Goal: Task Accomplishment & Management: Use online tool/utility

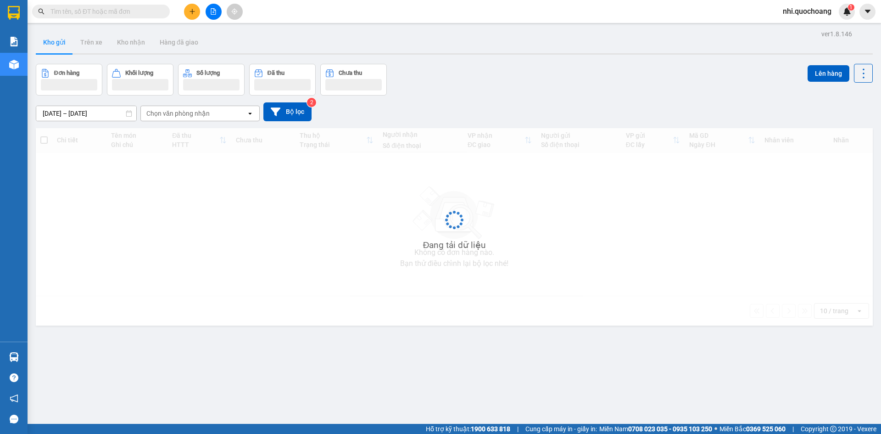
click at [105, 13] on input "text" at bounding box center [104, 11] width 108 height 10
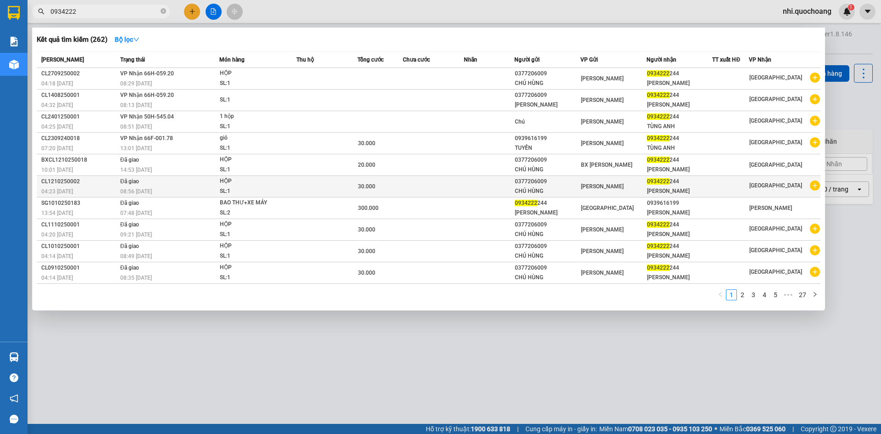
type input "0934222"
click at [482, 197] on td at bounding box center [489, 187] width 51 height 22
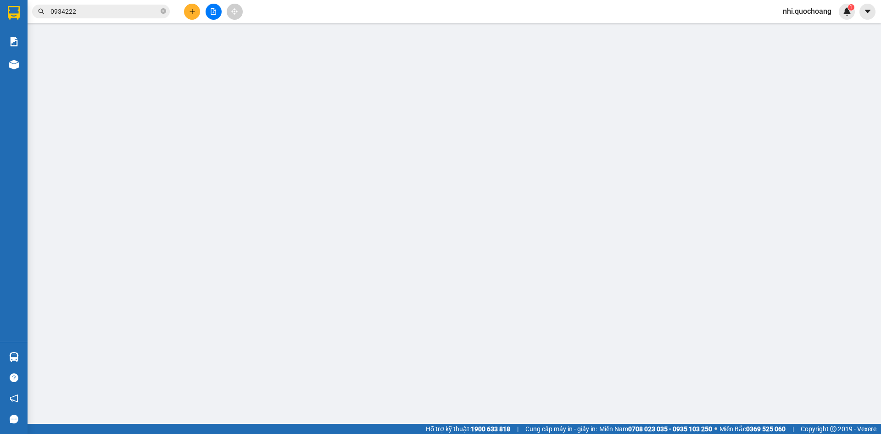
type input "0377206009"
type input "CHÚ HÙNG"
type input "0934222244"
type input "NGUYỄN KHOA TÙNG ANH"
type input "30.000"
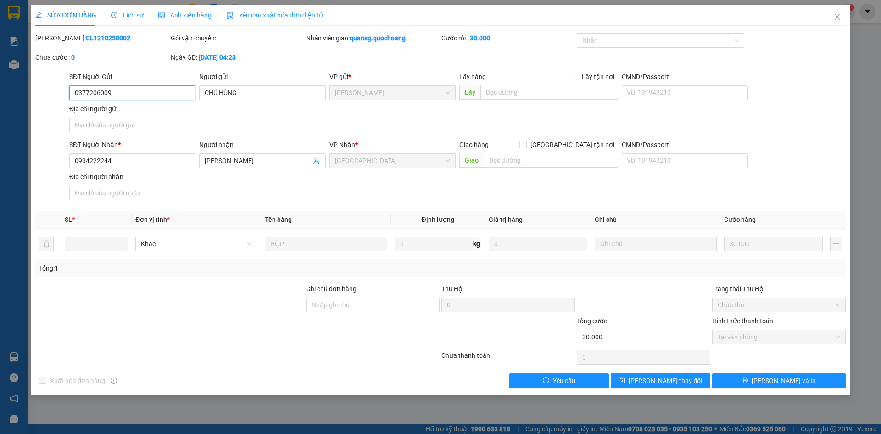
drag, startPoint x: 138, startPoint y: 94, endPoint x: 39, endPoint y: 94, distance: 99.5
click at [39, 94] on div "SĐT Người Gửi 0377206009 0377206009 Người gửi CHÚ HÙNG VP gửi * Cao Lãnh Lấy hà…" at bounding box center [440, 104] width 812 height 64
click at [838, 20] on icon "close" at bounding box center [837, 16] width 7 height 7
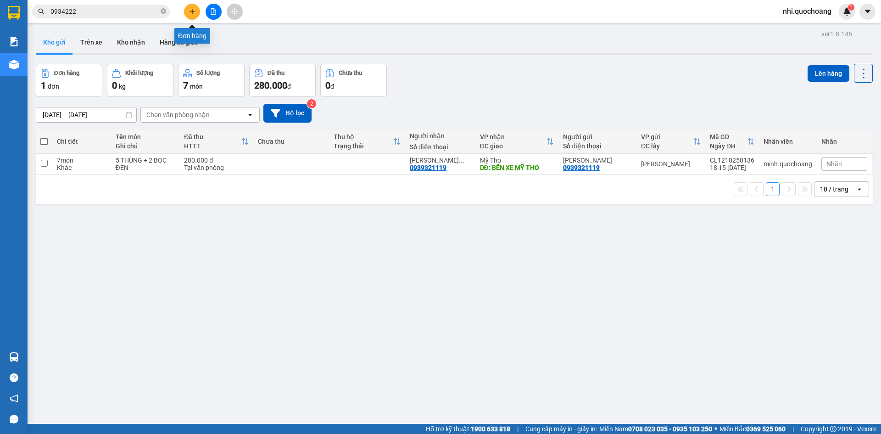
click at [192, 13] on icon "plus" at bounding box center [192, 11] width 0 height 5
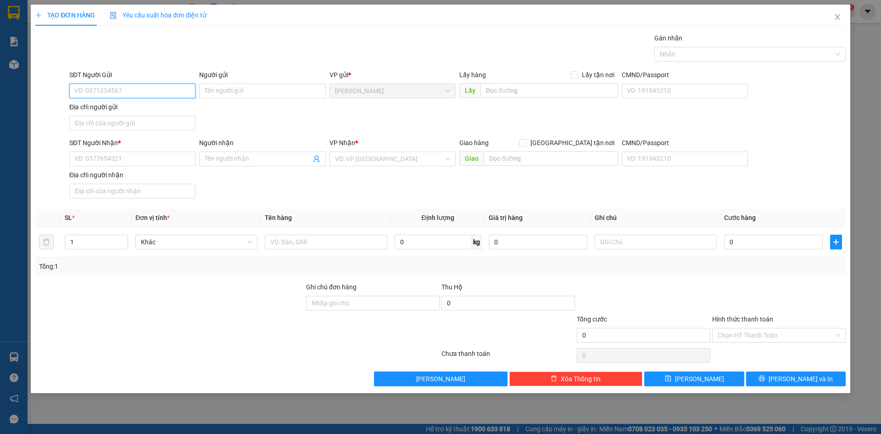
paste input "0377206009"
type input "0377206009"
click at [142, 111] on div "0377206009 - CHÚ HÙNG" at bounding box center [132, 109] width 115 height 10
type input "CHÚ HÙNG"
type input "0377206009"
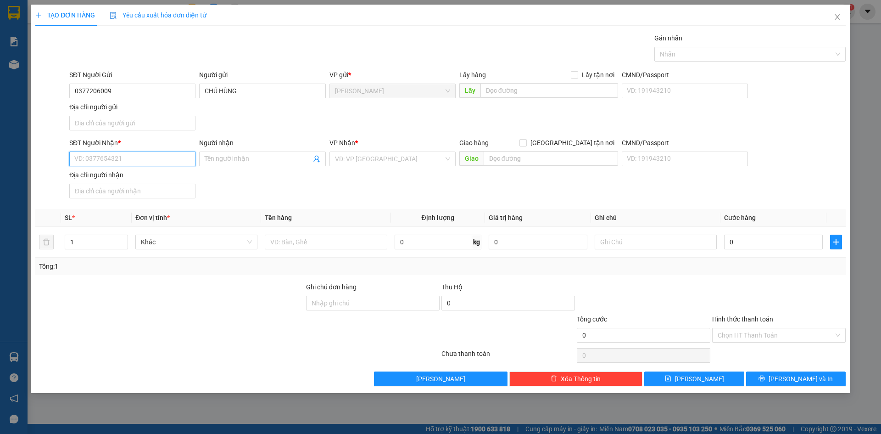
click at [110, 159] on input "SĐT Người Nhận *" at bounding box center [132, 158] width 126 height 15
click at [126, 205] on div "0934222244 - NGUYỄN KHOA TÙNG ANH" at bounding box center [132, 206] width 115 height 10
type input "0934222244"
type input "NGUYỄN KHOA TÙNG ANH"
click at [292, 241] on input "text" at bounding box center [326, 241] width 122 height 15
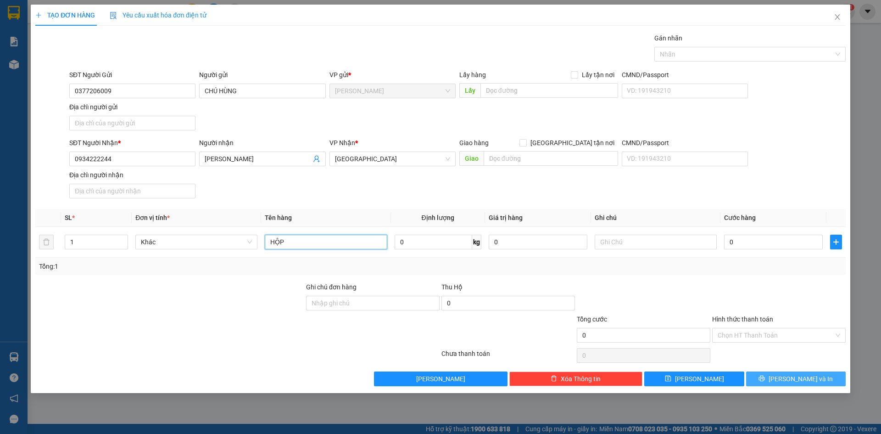
type input "HỘP"
click at [795, 379] on span "Lưu và In" at bounding box center [800, 378] width 64 height 10
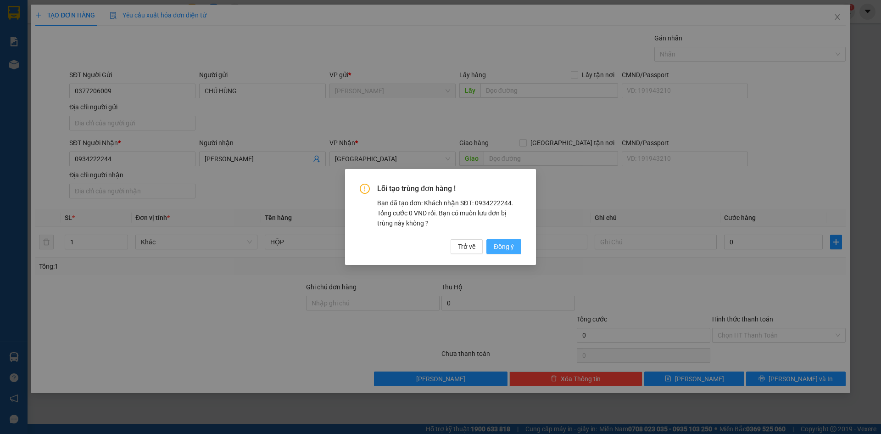
click at [508, 241] on span "Đồng ý" at bounding box center [504, 246] width 20 height 10
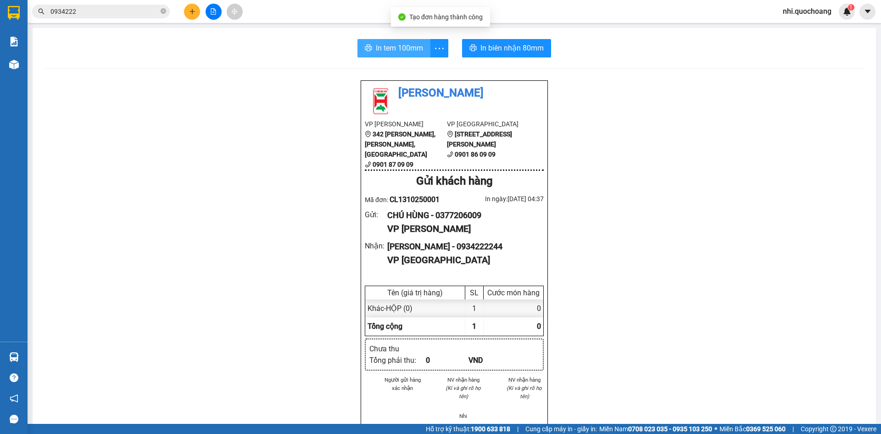
click at [397, 46] on span "In tem 100mm" at bounding box center [399, 47] width 47 height 11
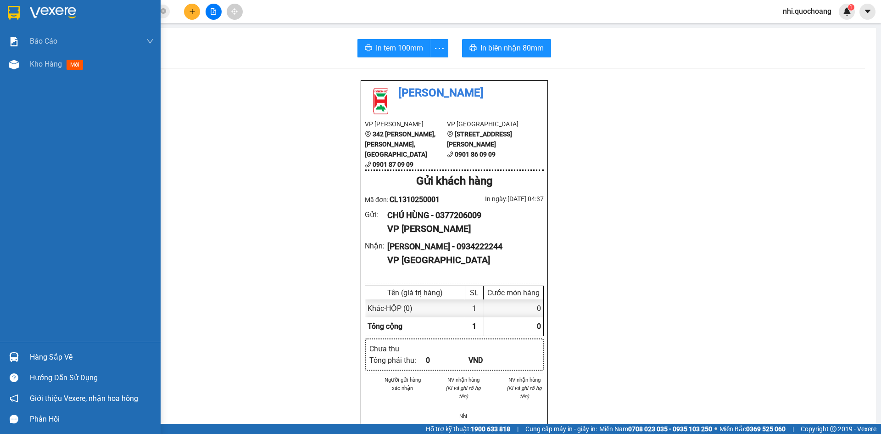
click at [11, 6] on img at bounding box center [14, 13] width 12 height 14
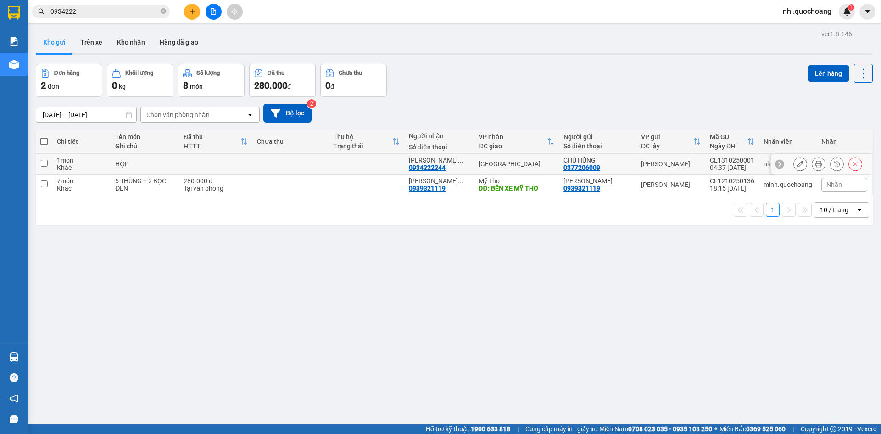
click at [46, 164] on input "checkbox" at bounding box center [44, 163] width 7 height 7
checkbox input "true"
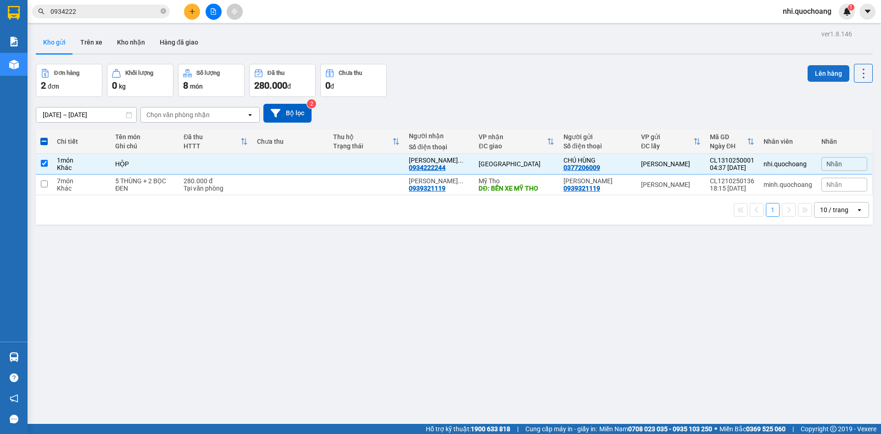
click at [830, 76] on button "Lên hàng" at bounding box center [828, 73] width 42 height 17
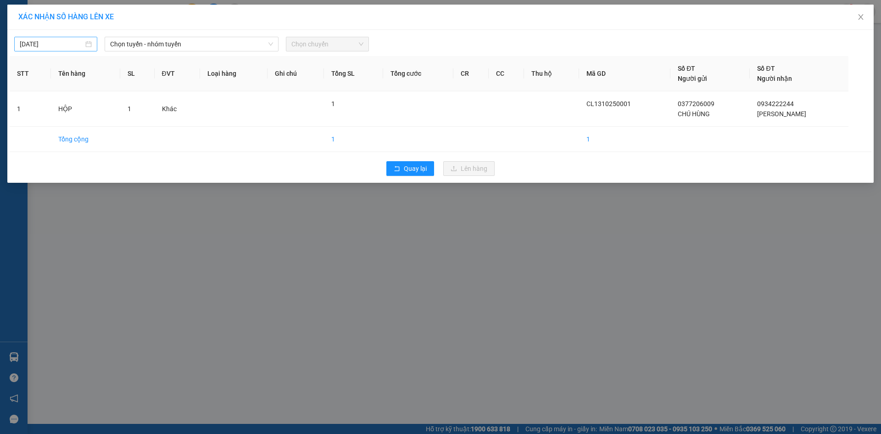
type input "13/10/2025"
click at [80, 44] on input "13/10/2025" at bounding box center [52, 44] width 64 height 10
click at [188, 44] on span "Chọn tuyến - nhóm tuyến" at bounding box center [191, 44] width 163 height 14
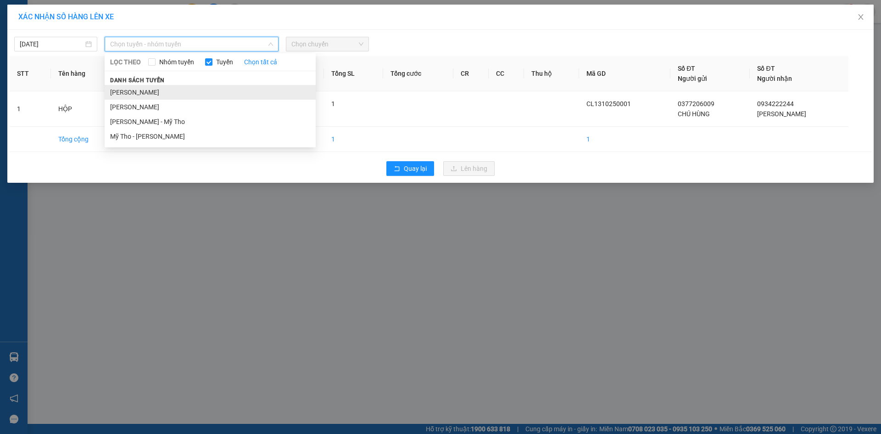
click at [177, 94] on li "Cao Lãnh - Hồ Chí Minh" at bounding box center [210, 92] width 211 height 15
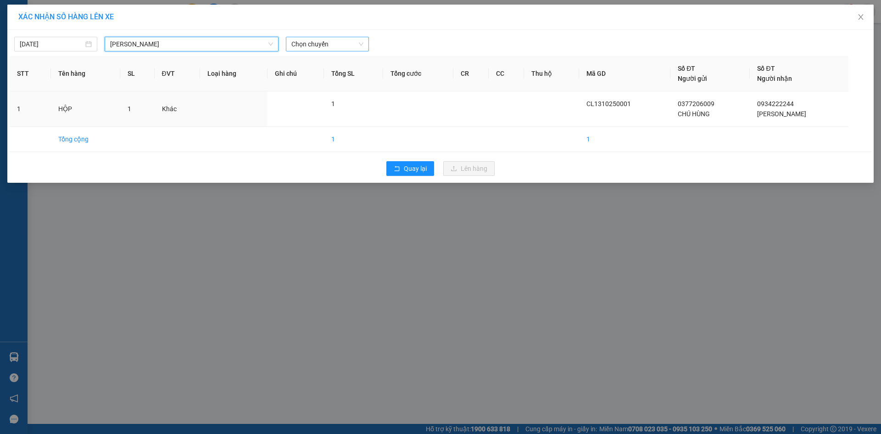
click at [320, 43] on span "Chọn chuyến" at bounding box center [327, 44] width 72 height 14
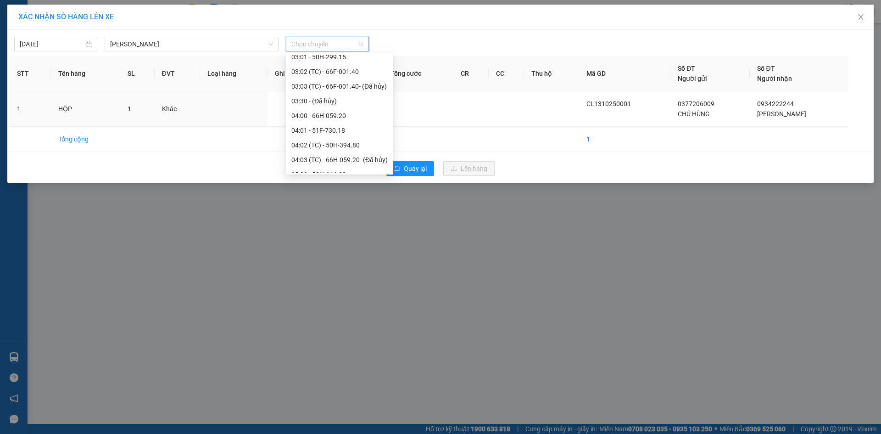
scroll to position [183, 0]
click at [328, 129] on div "05:00 - 50H-644.22" at bounding box center [339, 128] width 96 height 10
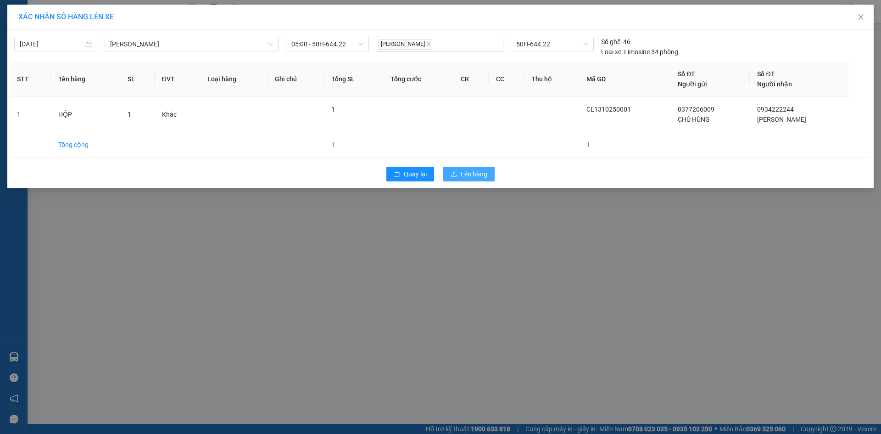
click at [484, 173] on span "Lên hàng" at bounding box center [474, 174] width 27 height 10
